Goal: Transaction & Acquisition: Purchase product/service

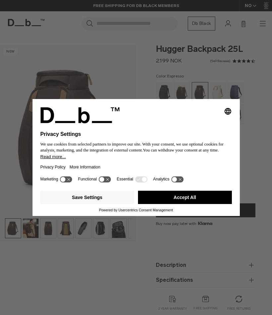
click at [184, 197] on button "Accept All" at bounding box center [185, 197] width 94 height 13
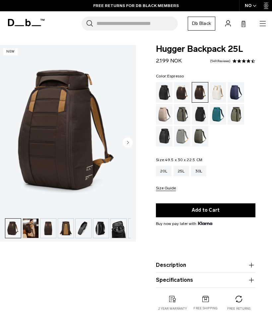
click at [164, 169] on div "20L" at bounding box center [164, 171] width 16 height 11
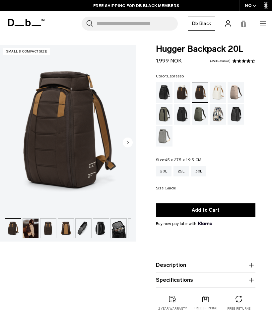
click at [84, 158] on img "1 / 10" at bounding box center [68, 130] width 136 height 170
